Goal: Information Seeking & Learning: Learn about a topic

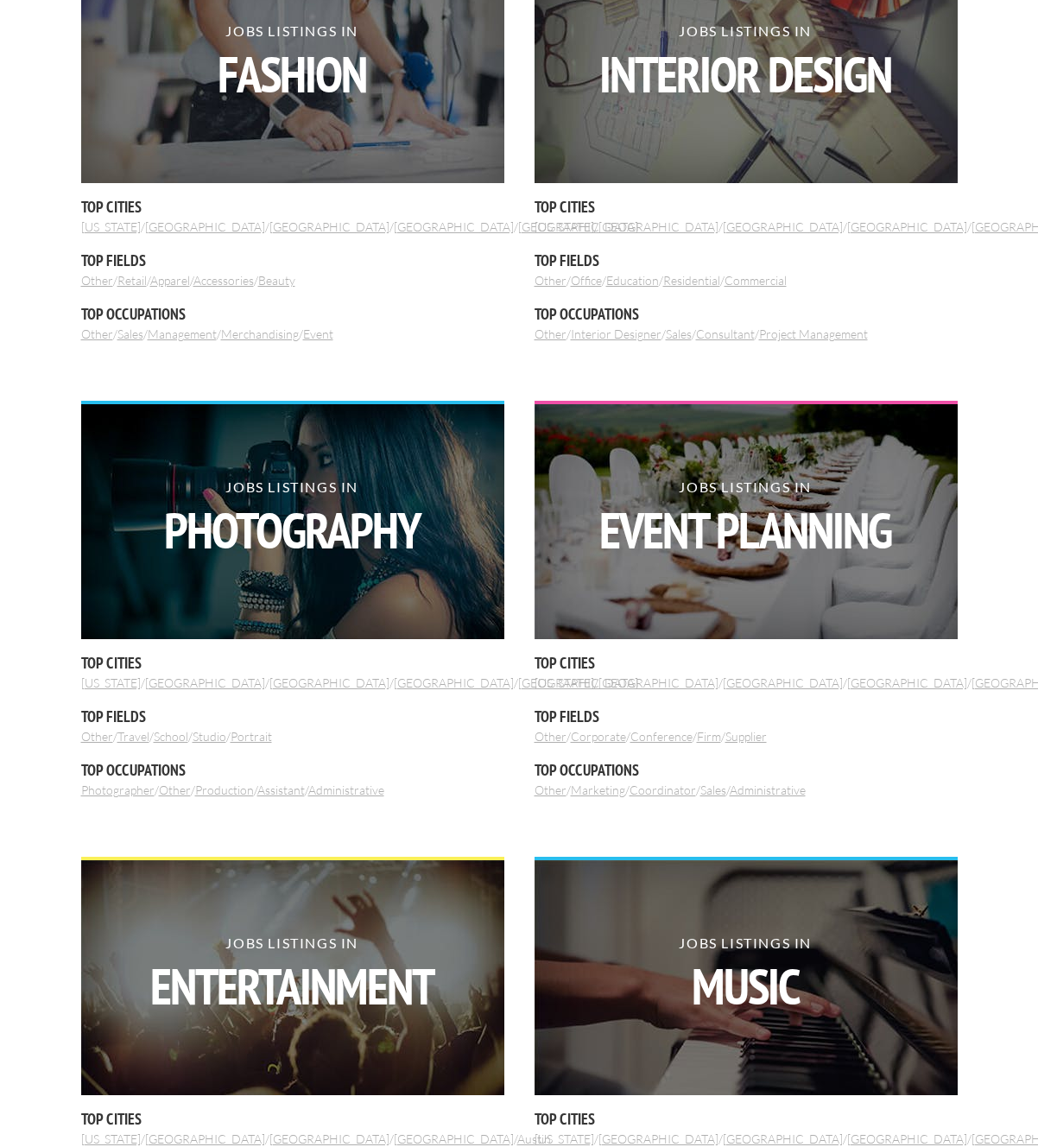
scroll to position [954, 0]
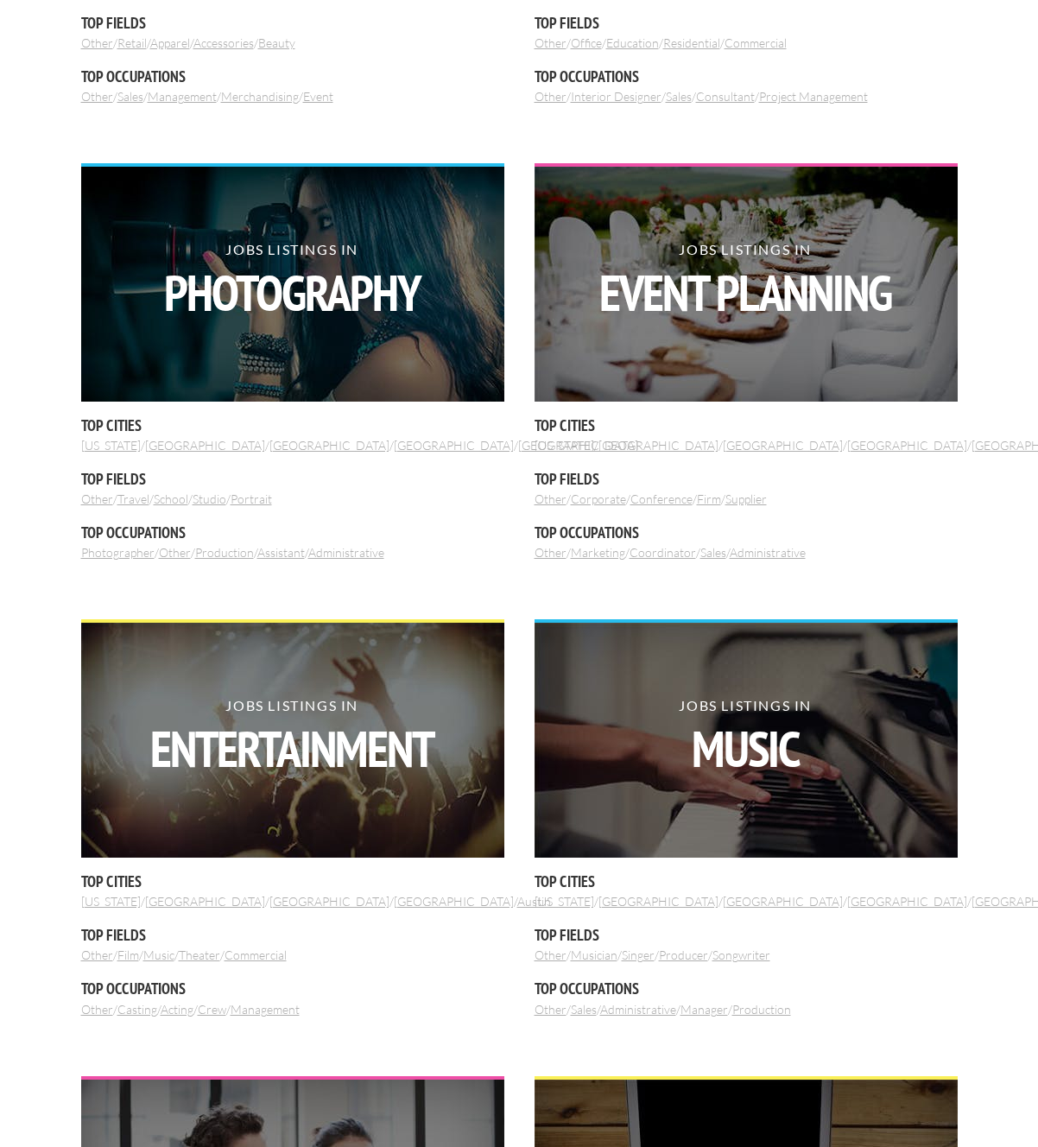
click at [144, 554] on link "Photographer" at bounding box center [117, 552] width 73 height 15
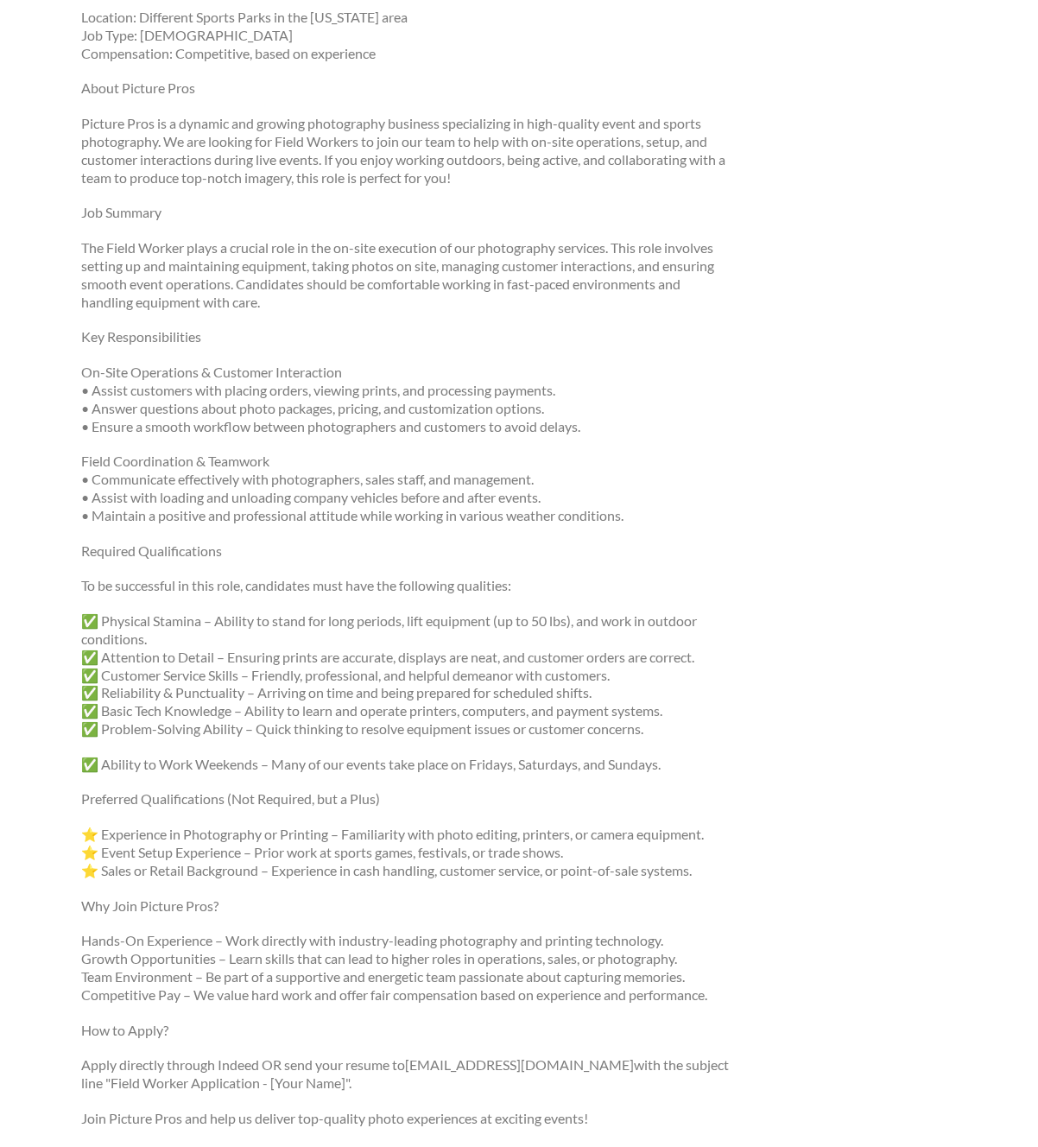
scroll to position [301, 0]
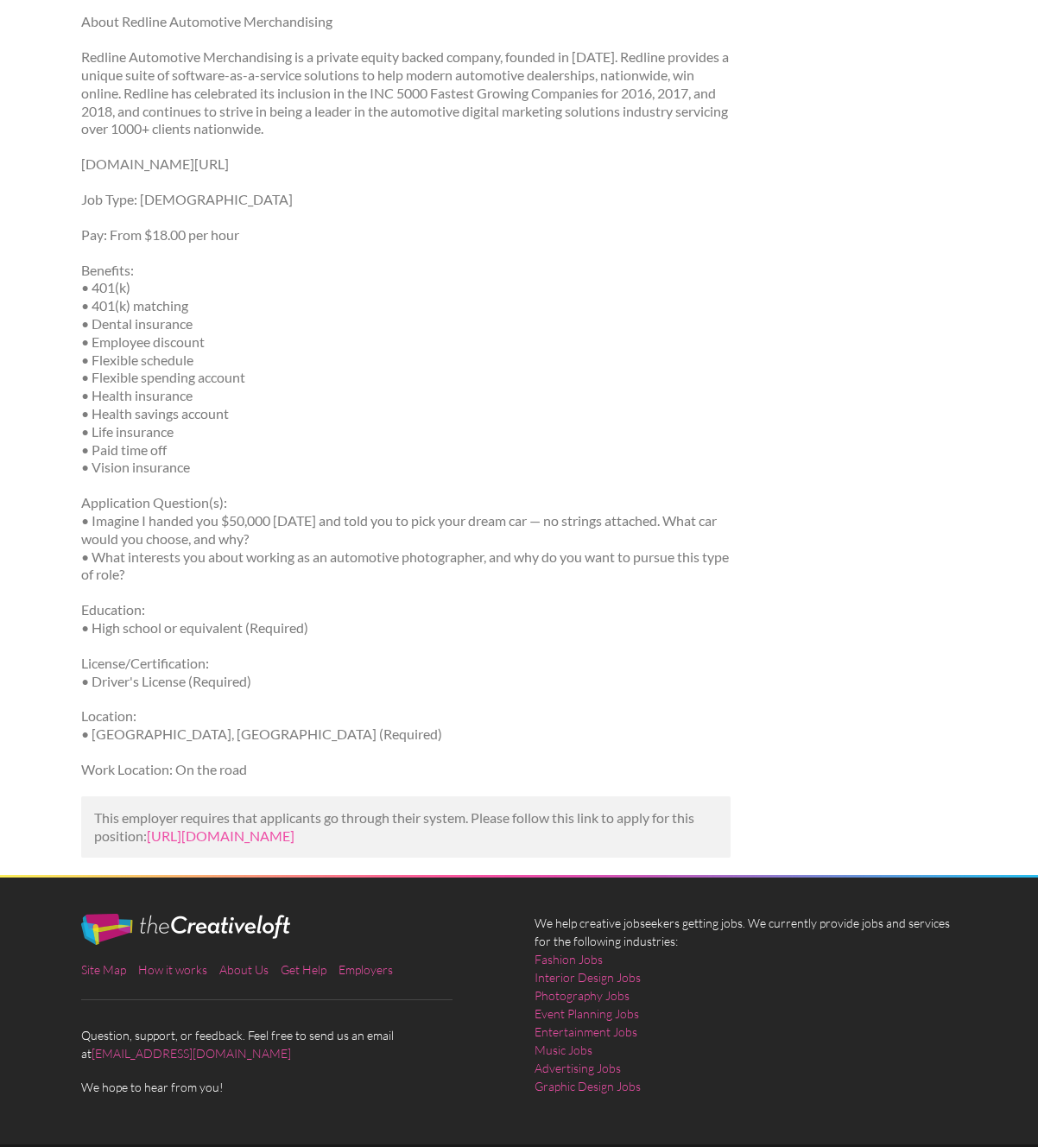
scroll to position [955, 0]
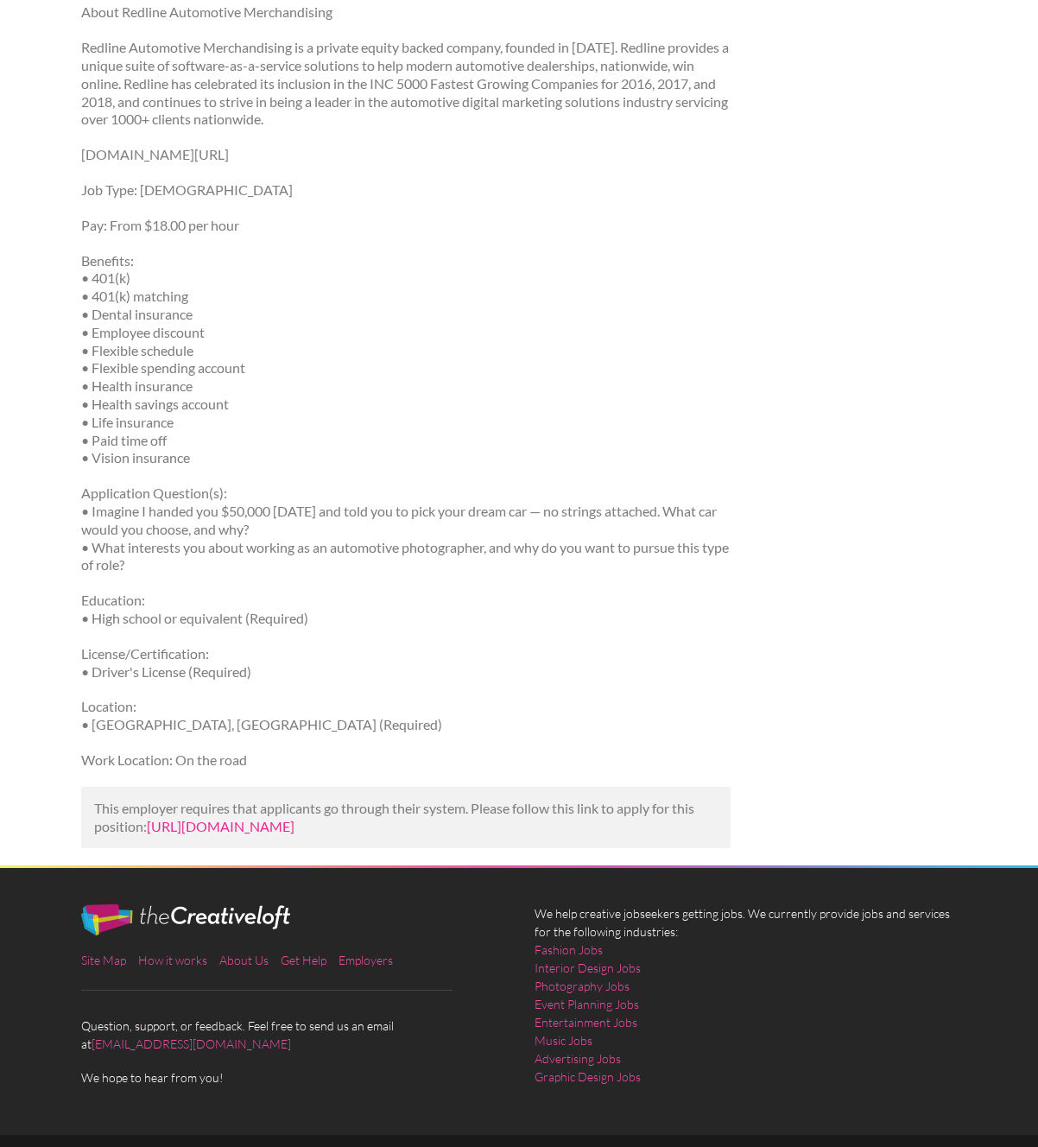
click at [293, 830] on link "https://www.indeed.com/viewjob?jk=2c1a1abe60bf1a03&utm_campaign=google_jobs_app…" at bounding box center [221, 826] width 148 height 16
